Goal: Task Accomplishment & Management: Use online tool/utility

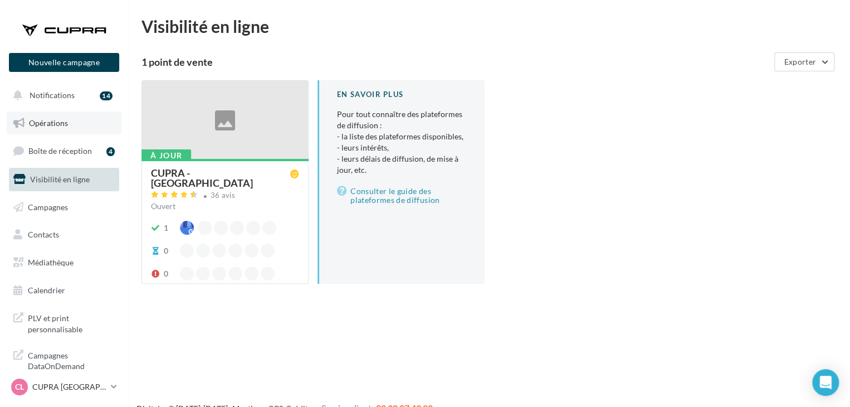
click at [86, 118] on link "Opérations" at bounding box center [64, 122] width 115 height 23
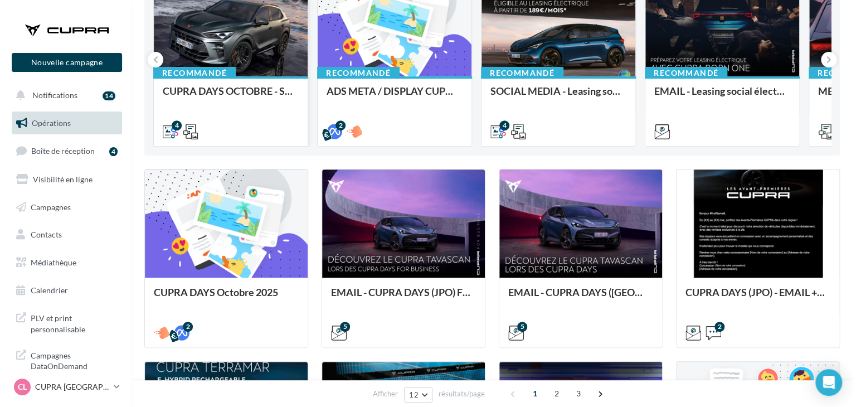
scroll to position [160, 0]
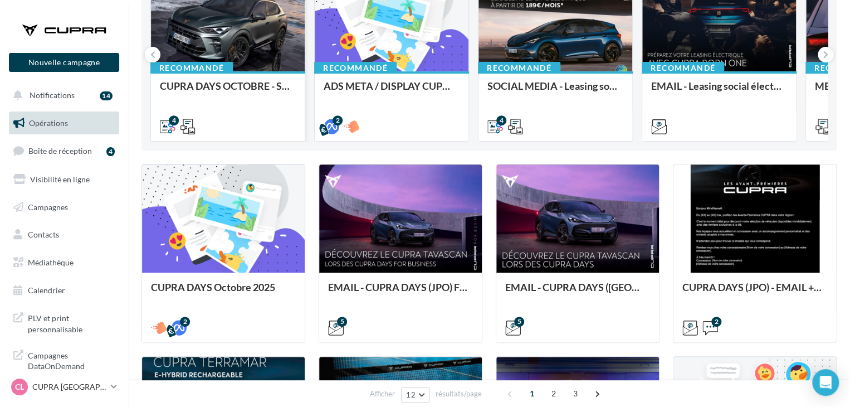
click at [258, 219] on div at bounding box center [223, 218] width 163 height 109
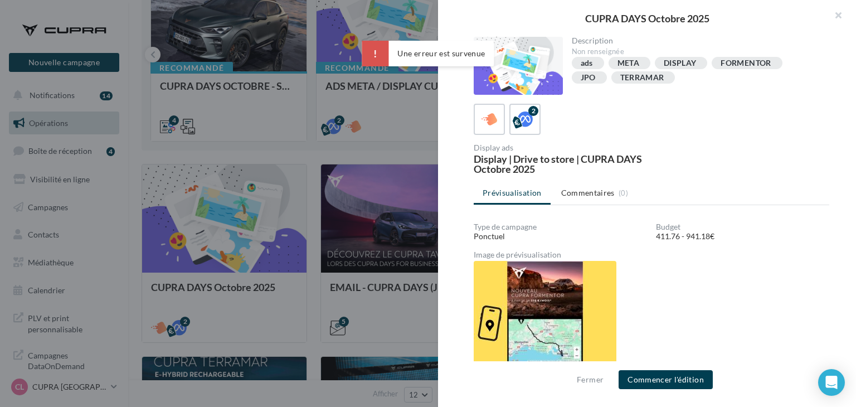
scroll to position [13, 0]
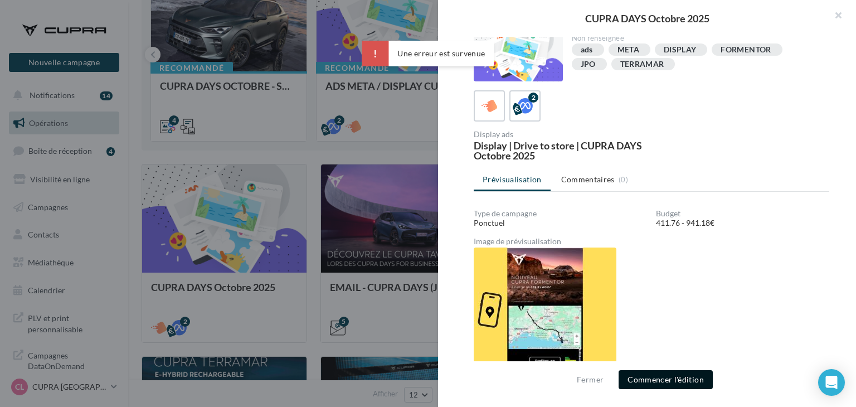
click at [684, 373] on button "Commencer l'édition" at bounding box center [665, 379] width 94 height 19
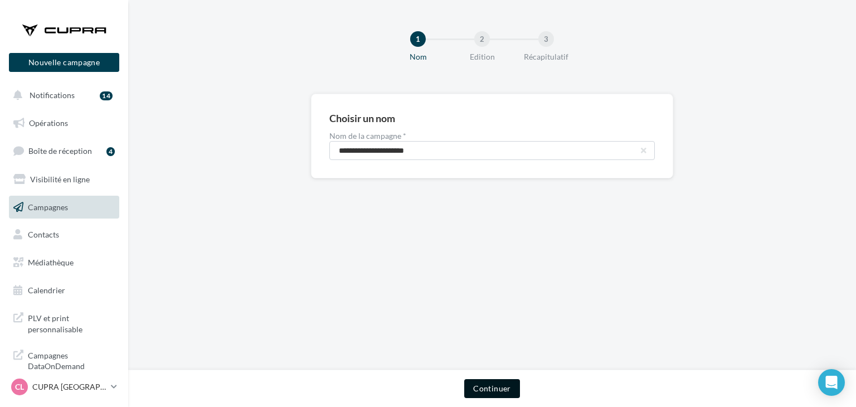
click at [492, 385] on button "Continuer" at bounding box center [491, 388] width 55 height 19
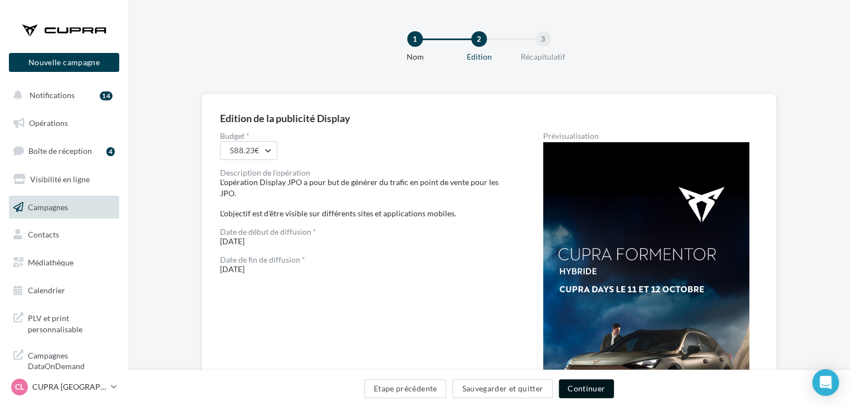
click at [578, 388] on button "Continuer" at bounding box center [586, 388] width 55 height 19
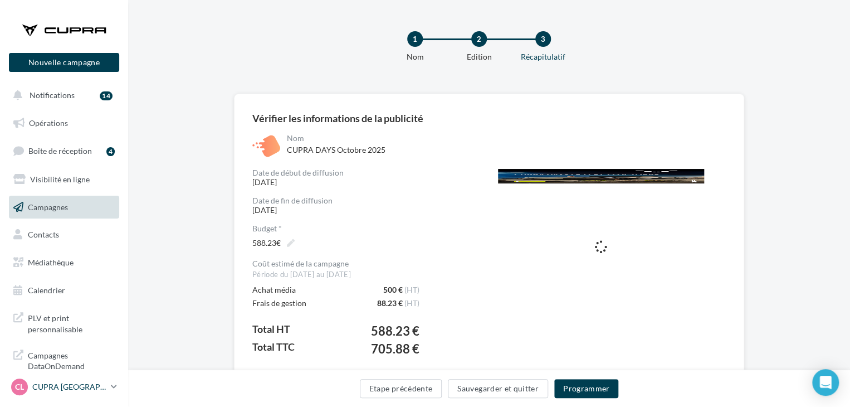
click at [105, 384] on p "CUPRA [GEOGRAPHIC_DATA]" at bounding box center [69, 386] width 74 height 11
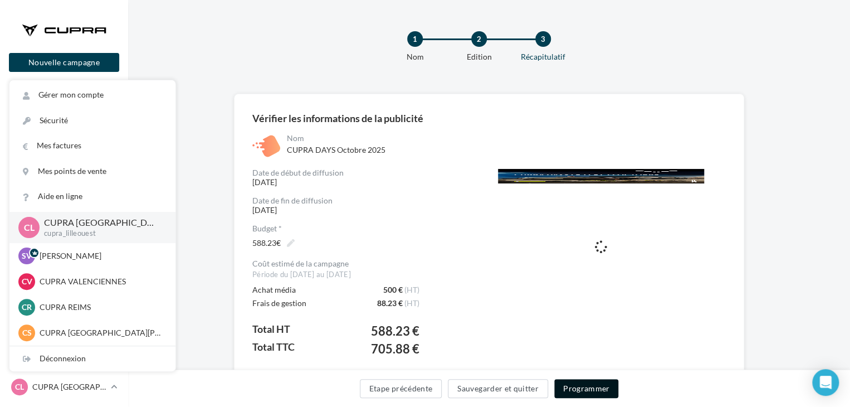
click at [579, 383] on button "Programmer" at bounding box center [586, 388] width 65 height 19
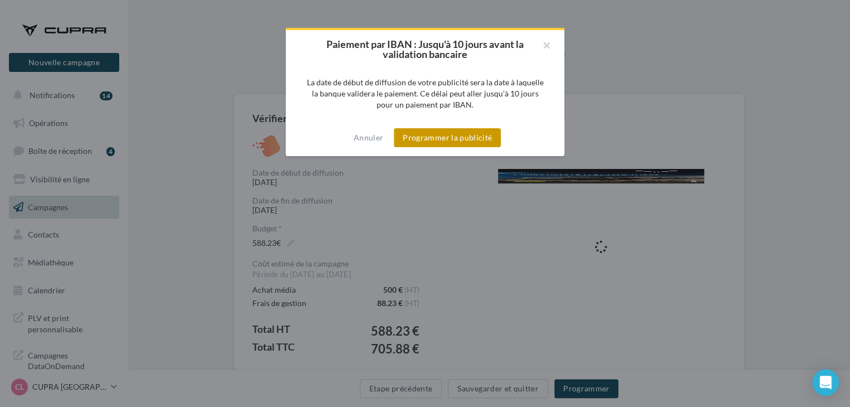
click at [468, 131] on button "Programmer la publicité" at bounding box center [447, 137] width 107 height 19
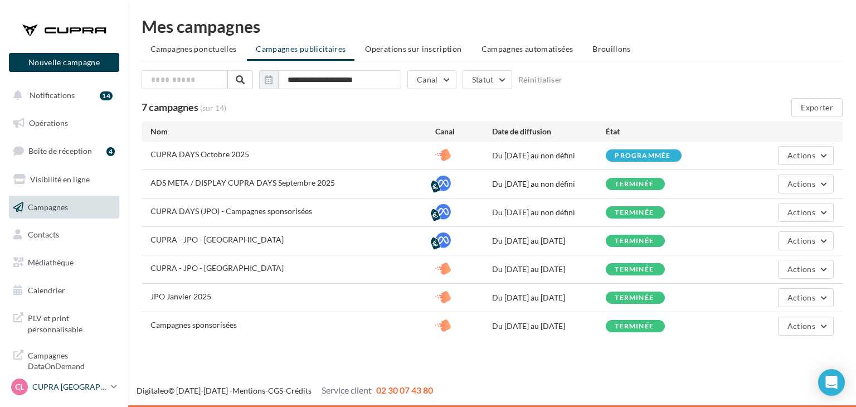
click at [87, 388] on p "CUPRA [GEOGRAPHIC_DATA]" at bounding box center [69, 386] width 74 height 11
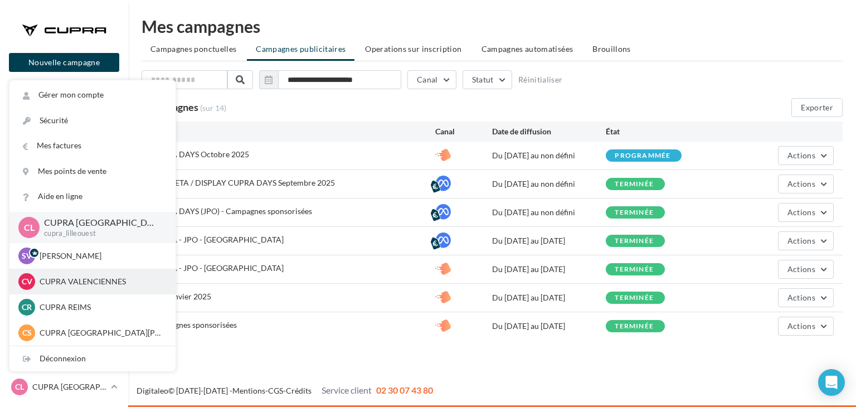
click at [106, 286] on p "CUPRA VALENCIENNES" at bounding box center [101, 281] width 123 height 11
